Goal: Information Seeking & Learning: Learn about a topic

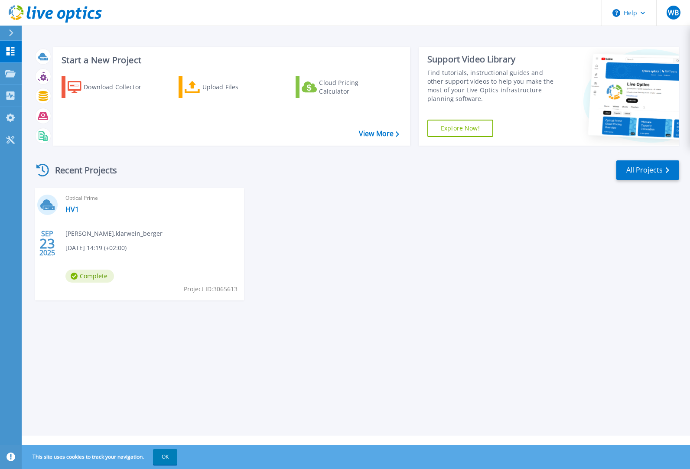
click at [111, 247] on span "09.23.2025, 14:19 (+02:00)" at bounding box center [95, 248] width 61 height 10
click at [201, 289] on span "Project ID: 3065613" at bounding box center [211, 289] width 54 height 10
click at [13, 74] on icon at bounding box center [10, 73] width 10 height 7
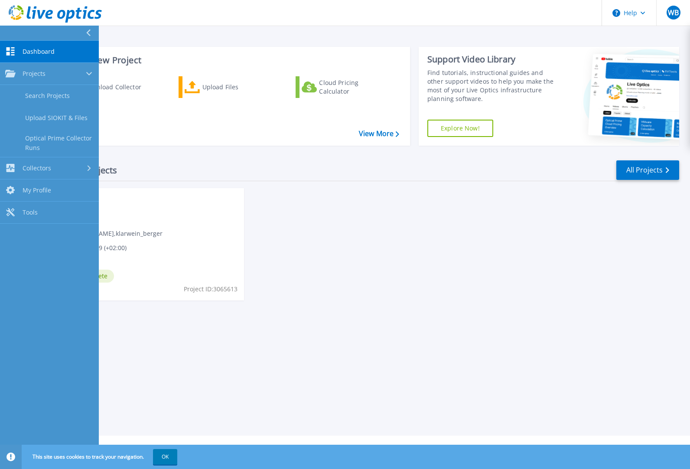
click at [339, 267] on div "SEP 23 2025 Optical Prime HV1 Wolfram Berger , klarwein_berger 09.23.2025, 14:1…" at bounding box center [352, 253] width 652 height 130
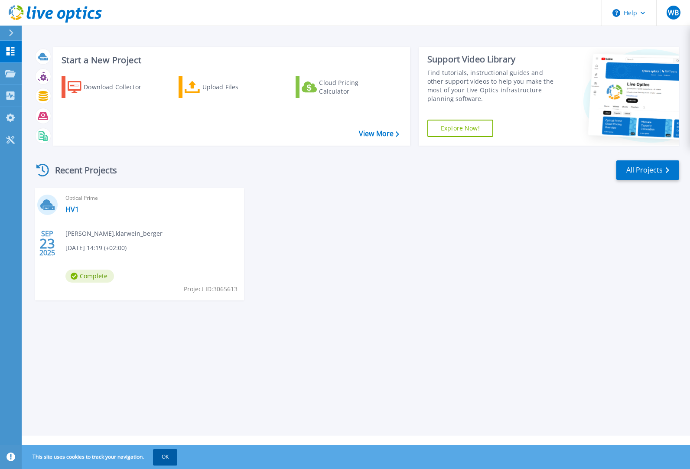
click at [166, 458] on button "OK" at bounding box center [165, 457] width 24 height 16
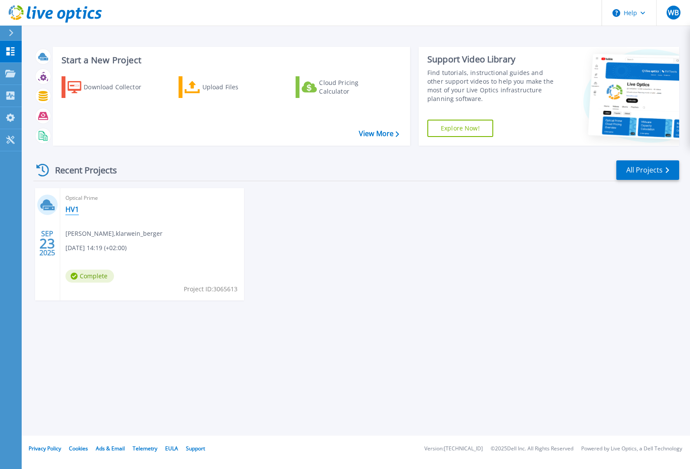
click at [69, 208] on link "HV1" at bounding box center [71, 209] width 13 height 9
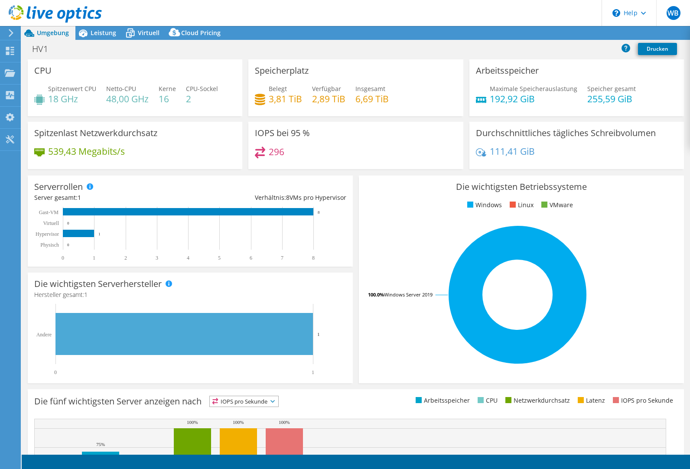
select select "USD"
click at [148, 31] on span "Virtuell" at bounding box center [149, 33] width 22 height 8
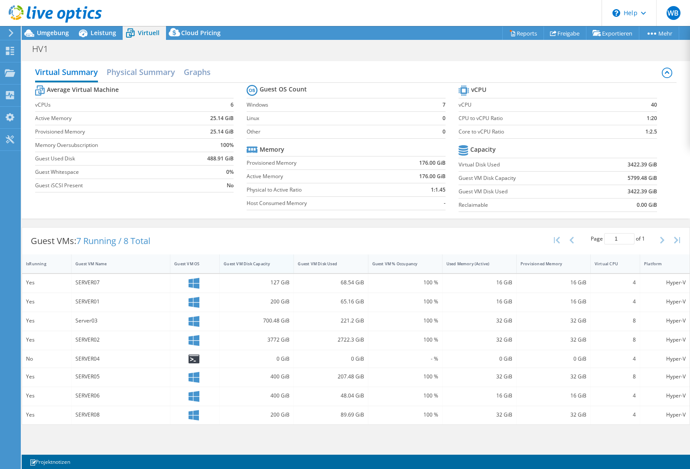
click at [250, 263] on div "Guest VM Disk Capacity" at bounding box center [251, 264] width 55 height 6
click at [471, 264] on div "Used Memory (Active)" at bounding box center [473, 264] width 55 height 6
click at [136, 72] on h2 "Physical Summary" at bounding box center [141, 72] width 68 height 19
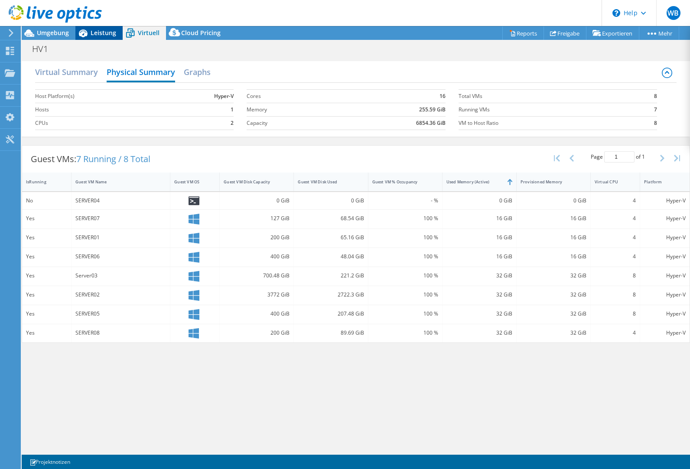
click at [108, 32] on span "Leistung" at bounding box center [104, 33] width 26 height 8
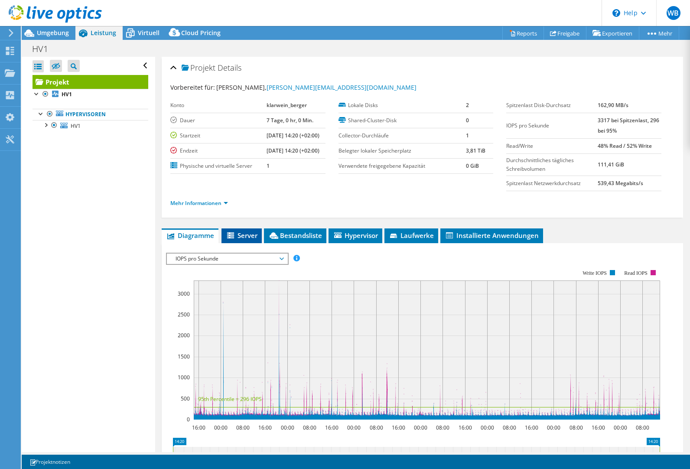
click at [238, 235] on span "Server" at bounding box center [242, 235] width 32 height 9
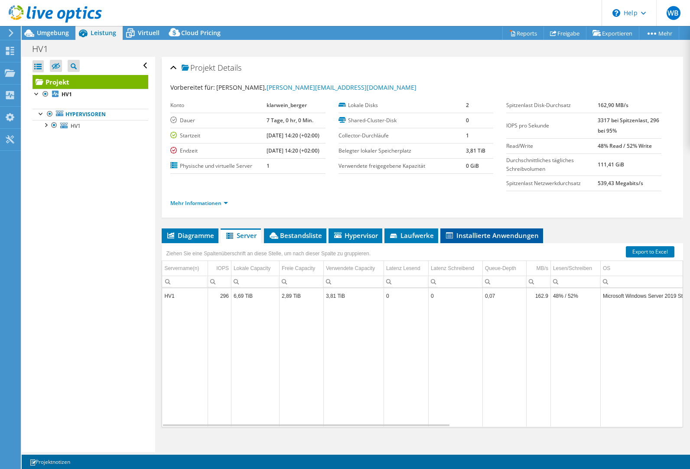
click at [468, 237] on span "Installierte Anwendungen" at bounding box center [491, 235] width 94 height 9
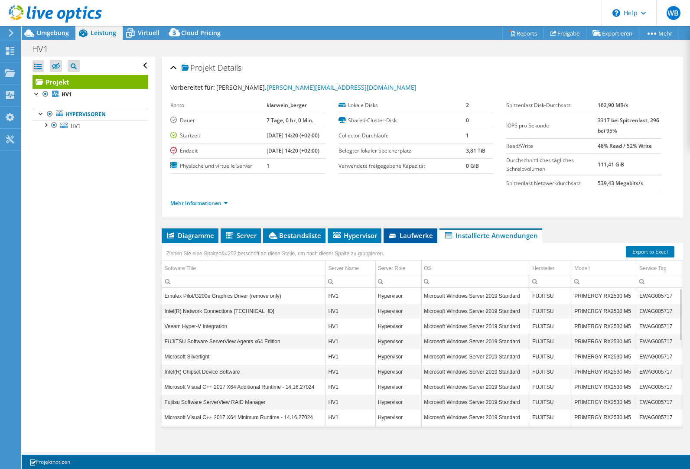
click at [418, 236] on span "Laufwerke" at bounding box center [410, 235] width 45 height 9
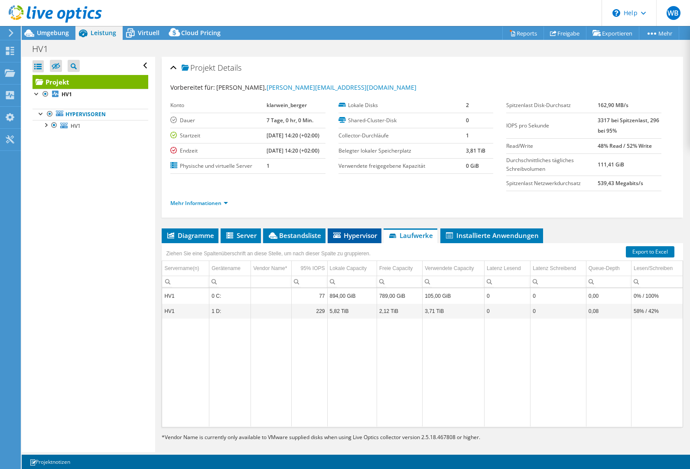
click at [354, 232] on span "Hypervisor" at bounding box center [354, 235] width 45 height 9
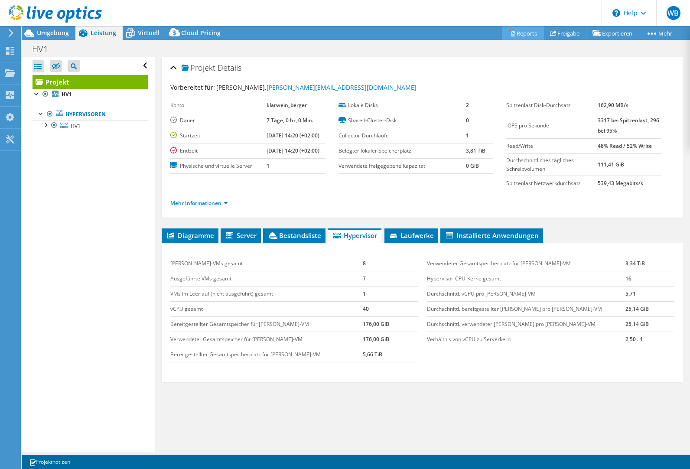
click at [522, 32] on link "Reports" at bounding box center [523, 32] width 42 height 13
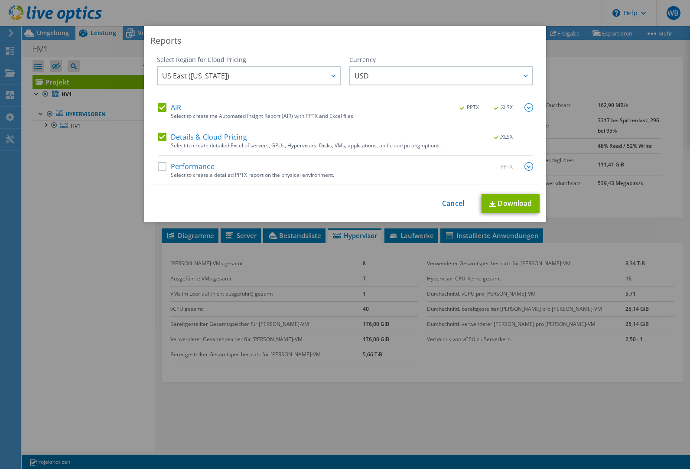
click at [164, 167] on label "Performance" at bounding box center [186, 166] width 57 height 9
click at [0, 0] on input "Performance" at bounding box center [0, 0] width 0 height 0
click at [522, 78] on div at bounding box center [525, 76] width 14 height 18
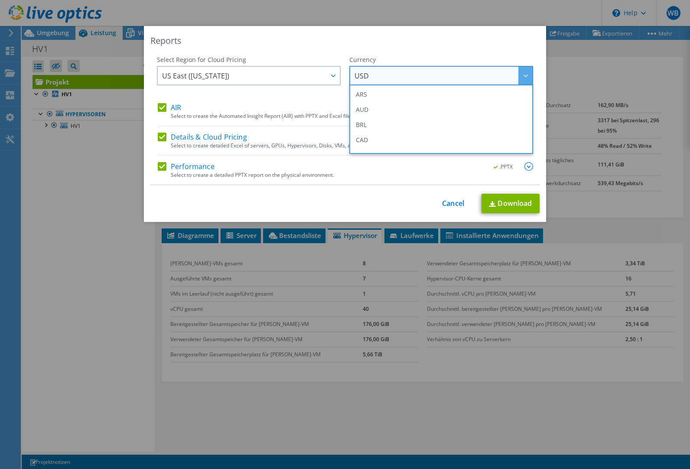
click at [523, 77] on icon at bounding box center [525, 76] width 4 height 3
click at [445, 204] on link "Cancel" at bounding box center [453, 203] width 22 height 8
